Goal: Information Seeking & Learning: Learn about a topic

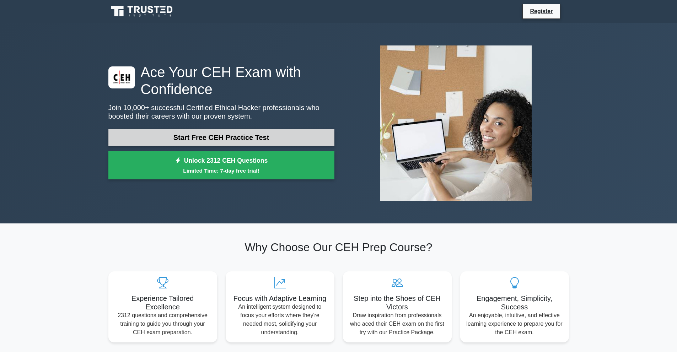
click at [229, 140] on link "Start Free CEH Practice Test" at bounding box center [221, 137] width 226 height 17
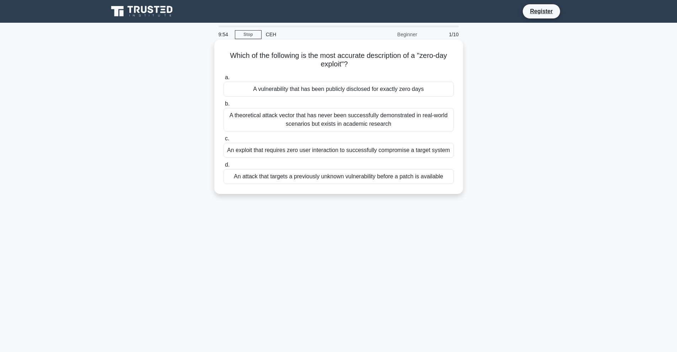
click at [285, 92] on div "A vulnerability that has been publicly disclosed for exactly zero days" at bounding box center [339, 89] width 230 height 15
click at [224, 80] on input "a. A vulnerability that has been publicly disclosed for exactly zero days" at bounding box center [224, 77] width 0 height 5
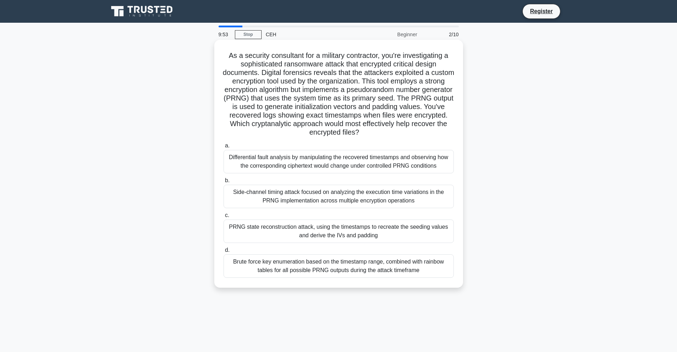
click at [291, 168] on div "Differential fault analysis by manipulating the recovered timestamps and observ…" at bounding box center [339, 161] width 230 height 23
click at [224, 148] on input "a. Differential fault analysis by manipulating the recovered timestamps and obs…" at bounding box center [224, 146] width 0 height 5
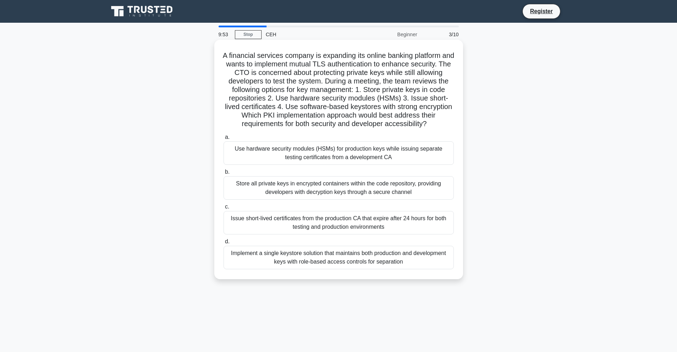
click at [289, 183] on div "Store all private keys in encrypted containers within the code repository, prov…" at bounding box center [339, 187] width 230 height 23
click at [224, 175] on input "b. Store all private keys in encrypted containers within the code repository, p…" at bounding box center [224, 172] width 0 height 5
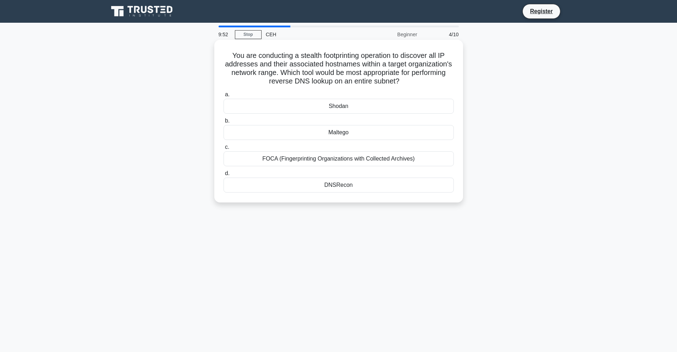
click at [283, 187] on div "DNSRecon" at bounding box center [339, 185] width 230 height 15
click at [224, 176] on input "d. DNSRecon" at bounding box center [224, 173] width 0 height 5
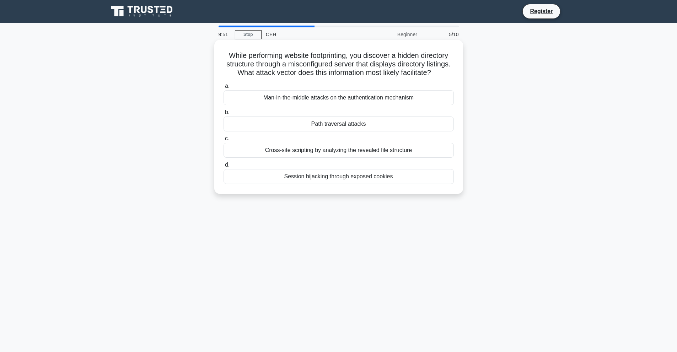
click at [315, 184] on div "Session hijacking through exposed cookies" at bounding box center [339, 176] width 230 height 15
click at [224, 167] on input "d. Session hijacking through exposed cookies" at bounding box center [224, 165] width 0 height 5
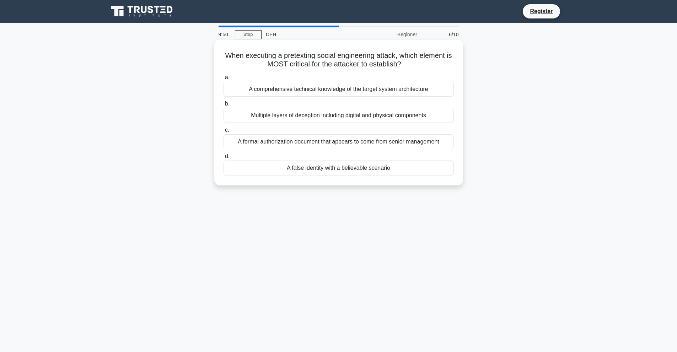
click at [384, 121] on div "Multiple layers of deception including digital and physical components" at bounding box center [339, 115] width 230 height 15
click at [224, 106] on input "b. Multiple layers of deception including digital and physical components" at bounding box center [224, 104] width 0 height 5
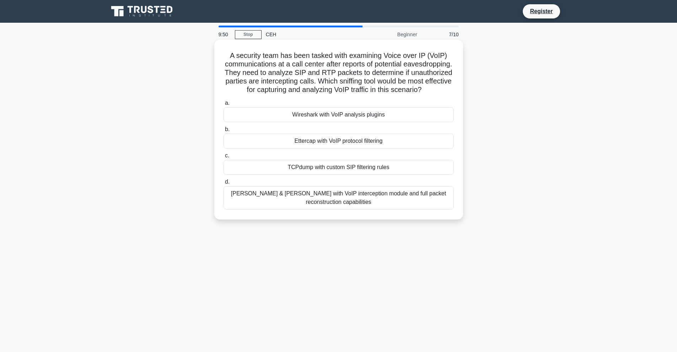
click at [332, 122] on div "Wireshark with VoIP analysis plugins" at bounding box center [339, 114] width 230 height 15
click at [224, 106] on input "a. Wireshark with VoIP analysis plugins" at bounding box center [224, 103] width 0 height 5
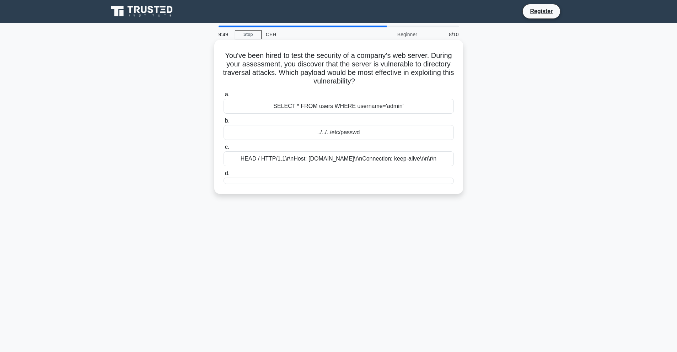
click at [326, 141] on div "a. SELECT * FROM users WHERE username='admin' b. ../../../etc/passwd c. d." at bounding box center [338, 137] width 239 height 97
click at [321, 139] on div "../../../etc/passwd" at bounding box center [339, 132] width 230 height 15
click at [224, 123] on input "b. ../../../etc/passwd" at bounding box center [224, 121] width 0 height 5
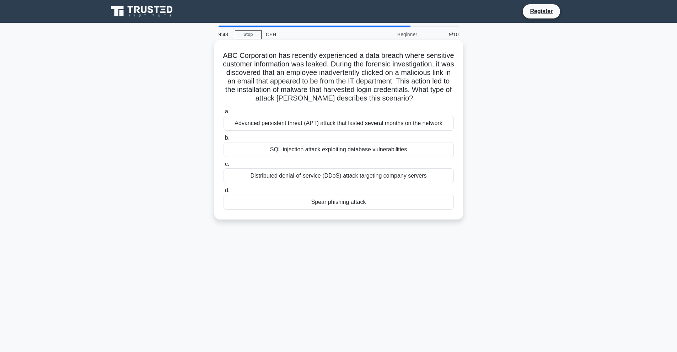
click at [320, 157] on div "SQL injection attack exploiting database vulnerabilities" at bounding box center [339, 149] width 230 height 15
click at [224, 140] on input "b. SQL injection attack exploiting database vulnerabilities" at bounding box center [224, 138] width 0 height 5
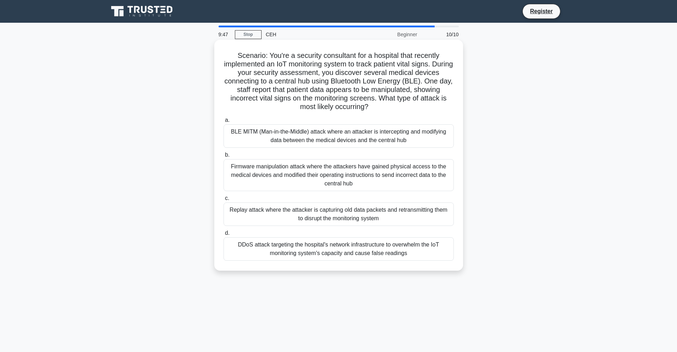
click at [315, 182] on div "Firmware manipulation attack where the attackers have gained physical access to…" at bounding box center [339, 175] width 230 height 32
click at [224, 157] on input "b. Firmware manipulation attack where the attackers have gained physical access…" at bounding box center [224, 155] width 0 height 5
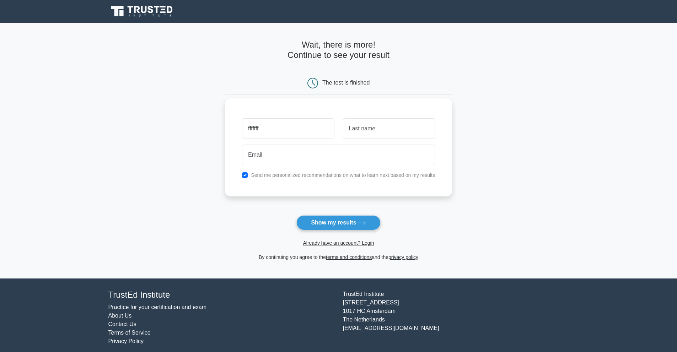
type input "fffffff"
click at [370, 136] on input "text" at bounding box center [389, 128] width 92 height 21
type input "vvvvvvvv"
click at [340, 156] on input "email" at bounding box center [338, 155] width 193 height 21
type input "ibrahimezzaim75@gmail.com"
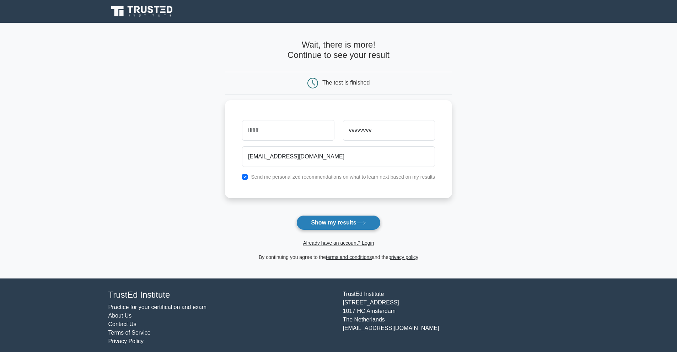
click at [327, 227] on button "Show my results" at bounding box center [338, 222] width 84 height 15
